Goal: Information Seeking & Learning: Find specific fact

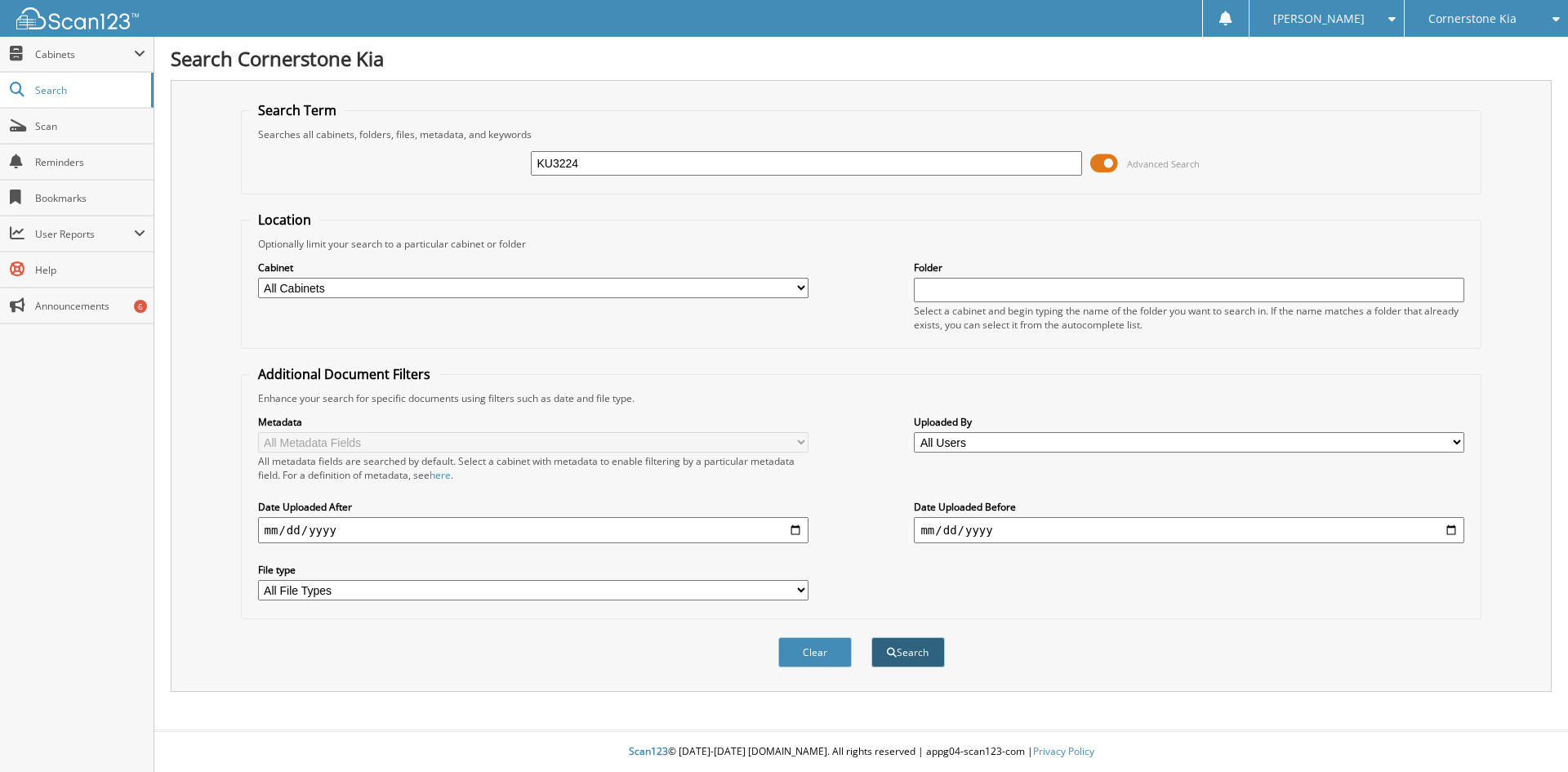
type input "KU3224"
click at [893, 638] on button "Search" at bounding box center [908, 652] width 74 height 30
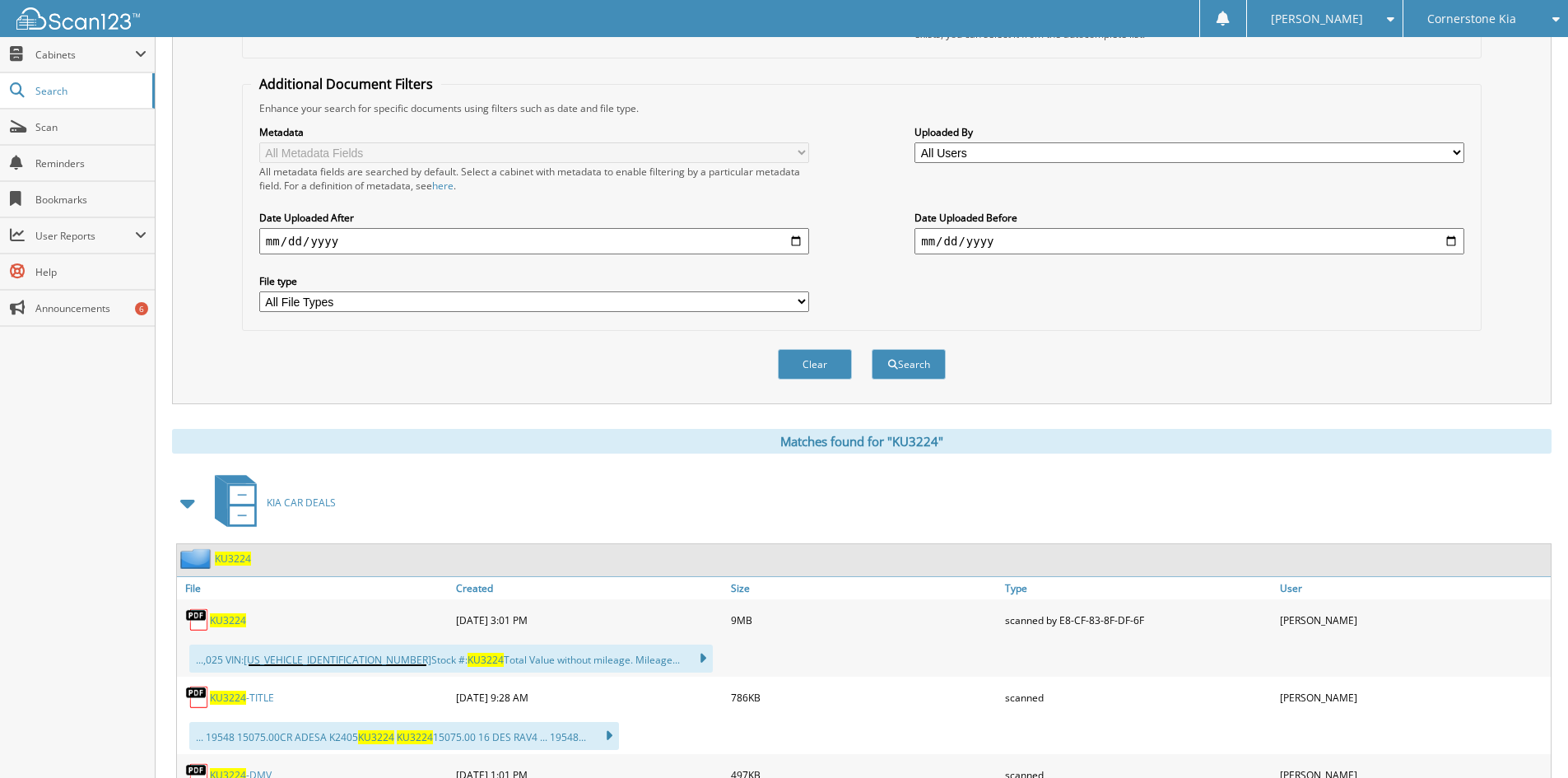
scroll to position [576, 0]
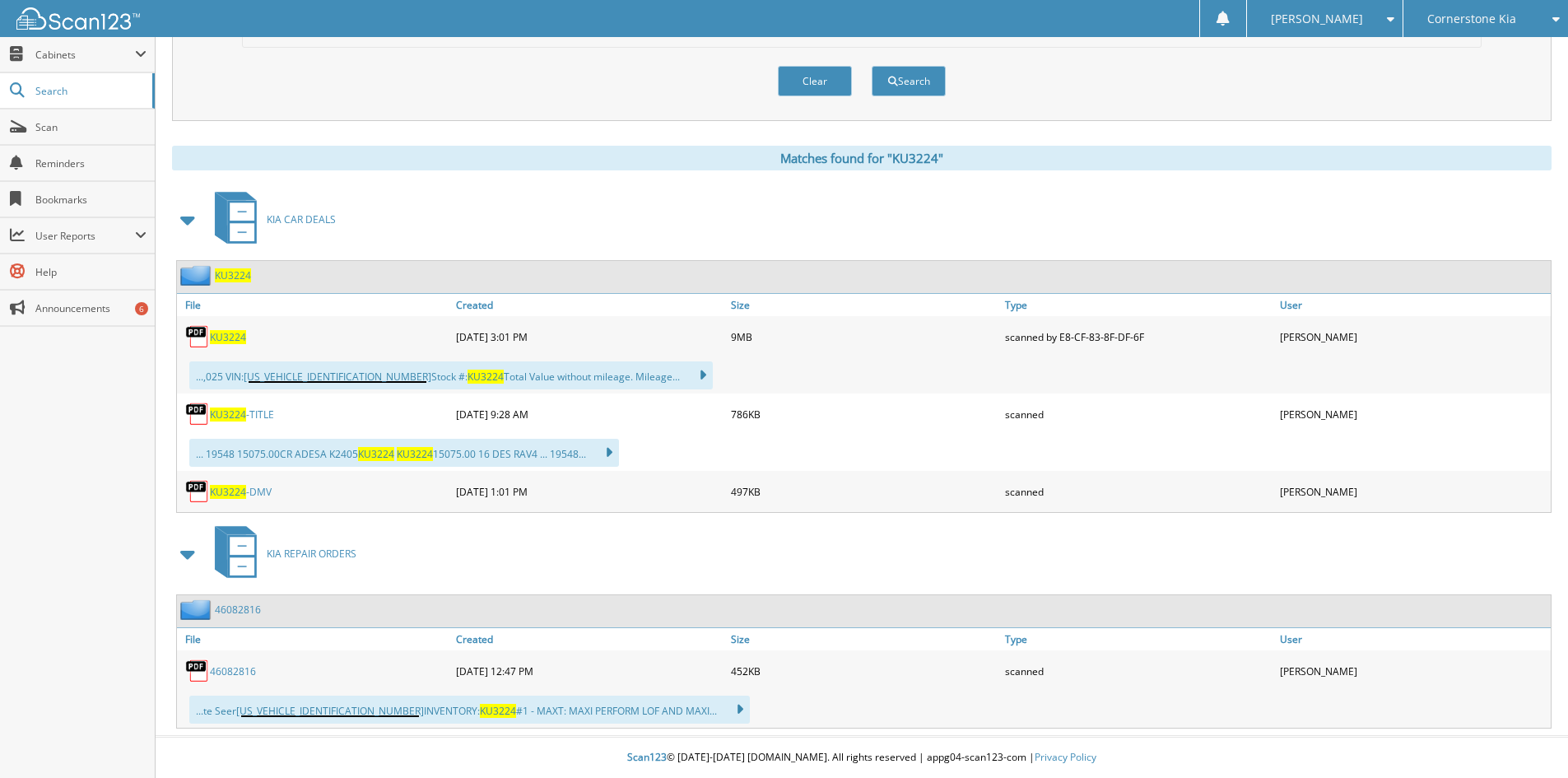
click at [227, 342] on span "KU3224" at bounding box center [228, 337] width 36 height 14
click at [233, 670] on link "46082816" at bounding box center [232, 671] width 46 height 14
click at [244, 489] on span "KU3224" at bounding box center [228, 492] width 36 height 14
